Goal: Information Seeking & Learning: Check status

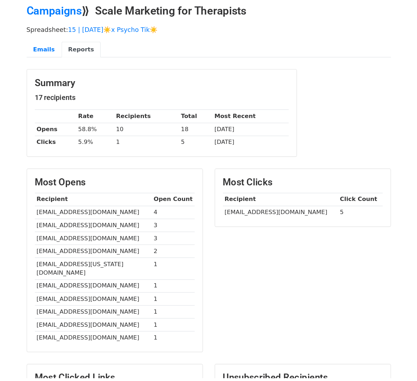
scroll to position [61, 0]
